Goal: Task Accomplishment & Management: Manage account settings

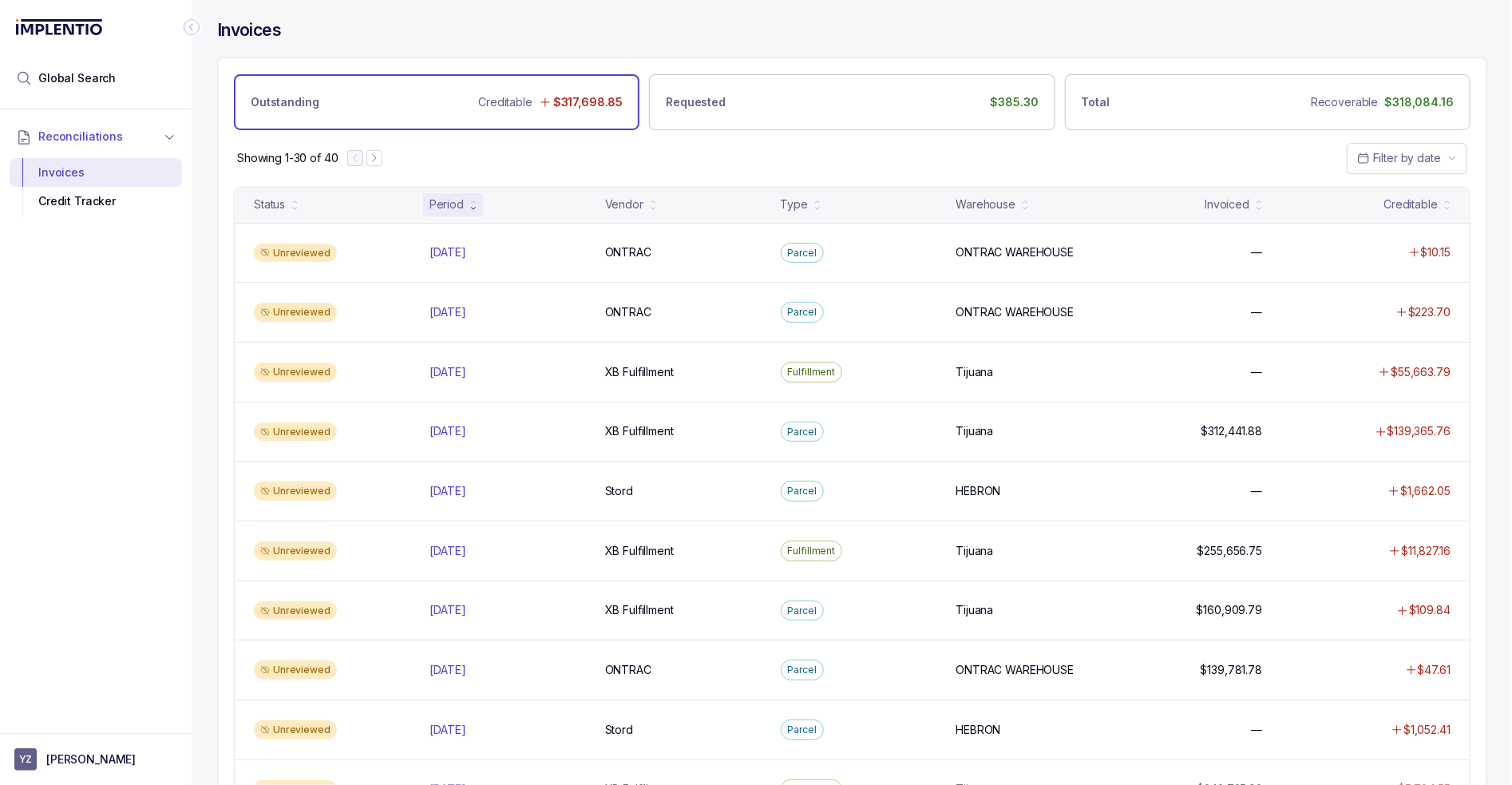
click at [158, 408] on div "Reconciliations Invoices Credit Tracker" at bounding box center [96, 416] width 191 height 614
click at [142, 773] on aside "YZ [PERSON_NAME]" at bounding box center [96, 759] width 191 height 52
click at [106, 752] on p "[PERSON_NAME]" at bounding box center [91, 759] width 90 height 16
click at [90, 718] on p "Logout" at bounding box center [106, 725] width 132 height 16
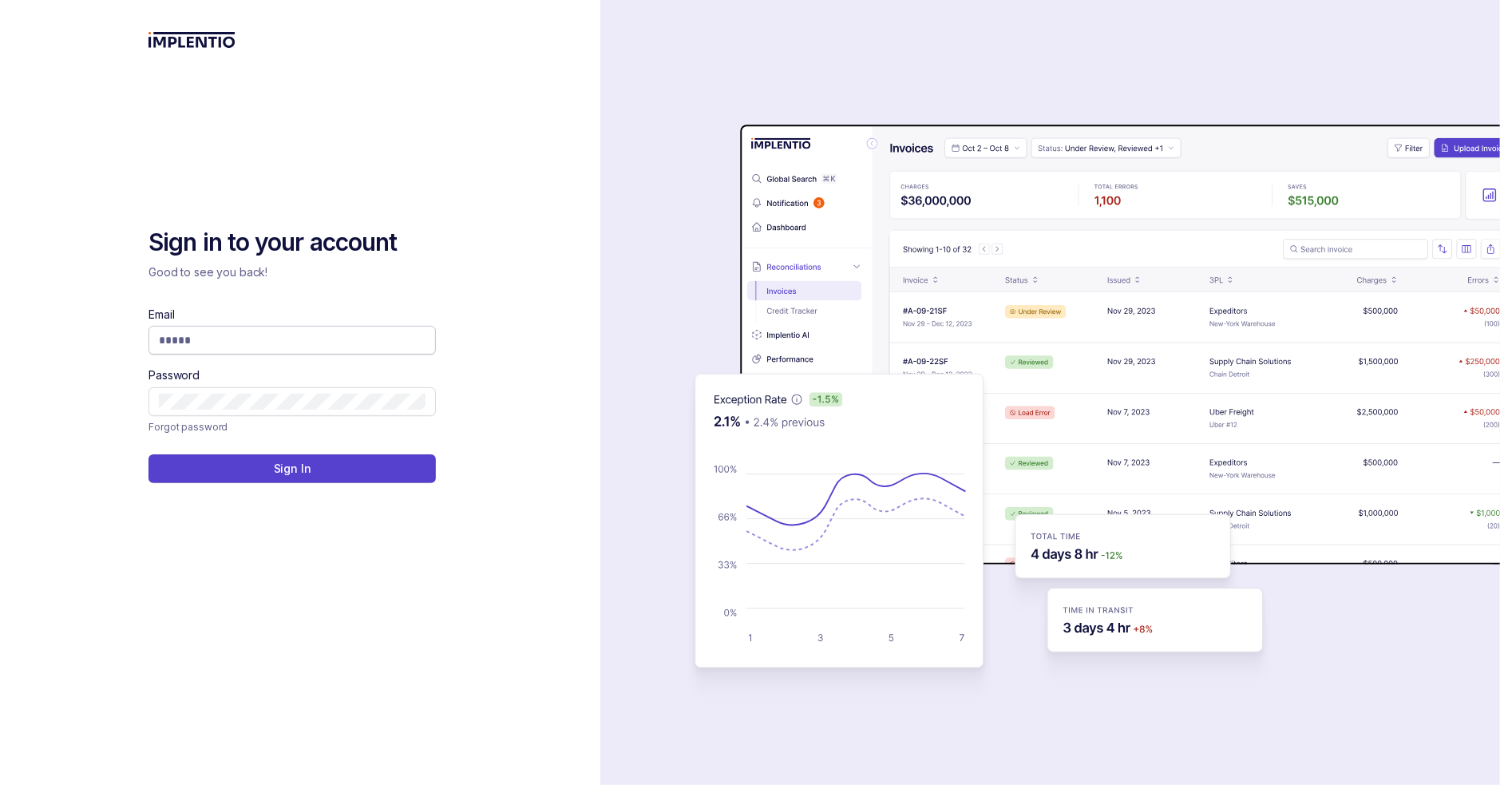
click at [228, 325] on span at bounding box center [292, 340] width 288 height 29
click at [228, 338] on input "Email" at bounding box center [292, 340] width 267 height 16
click at [148, 455] on button "Sign In" at bounding box center [292, 469] width 288 height 29
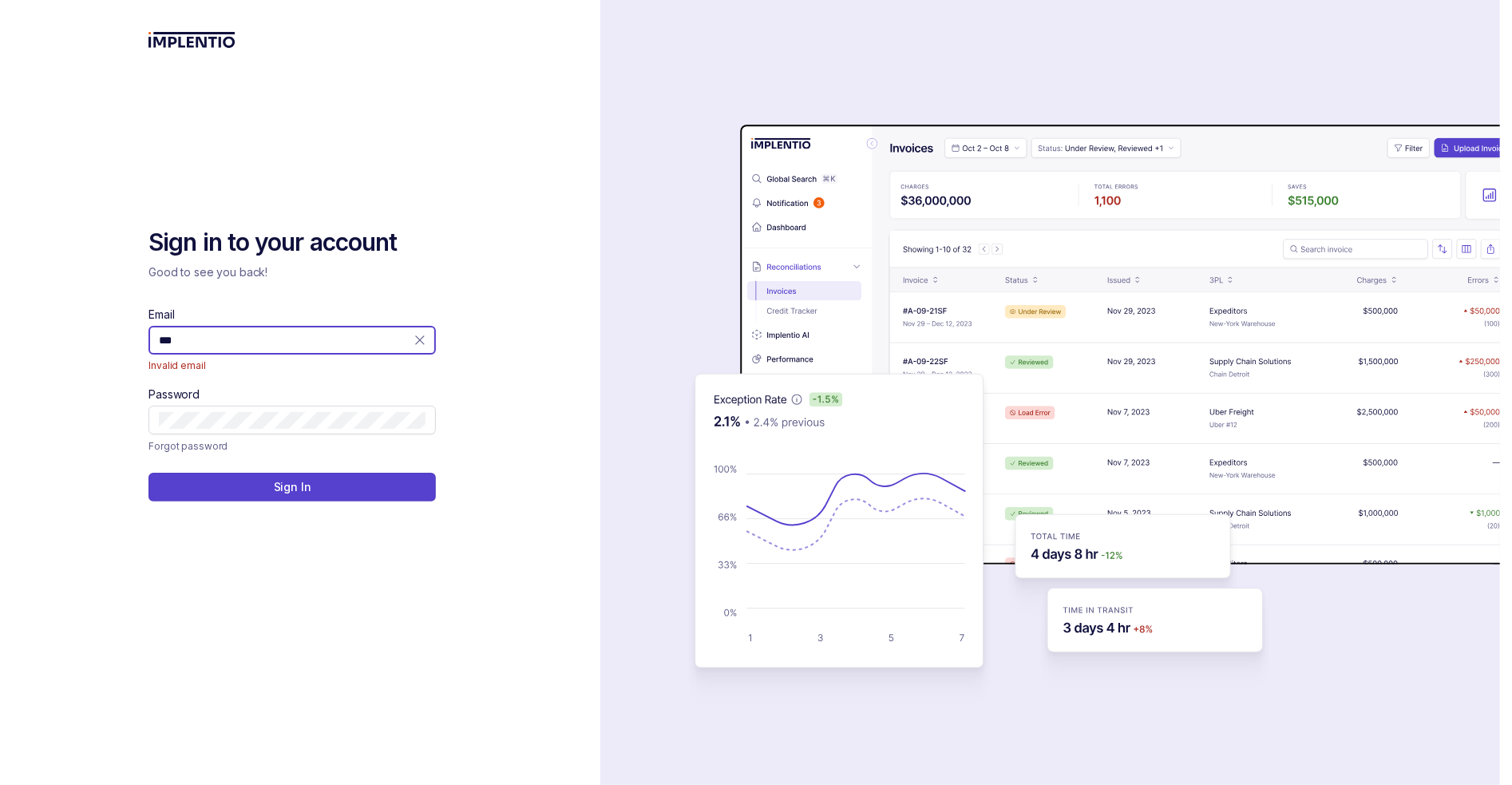
type input "**********"
